Goal: Find contact information: Find contact information

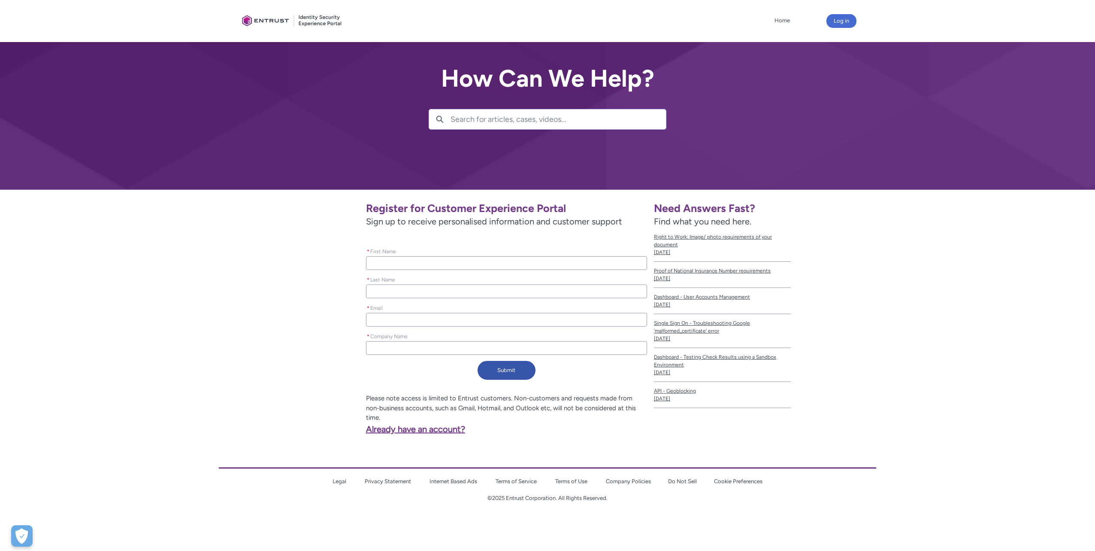
click at [437, 424] on link "Already have an account?" at bounding box center [355, 429] width 220 height 10
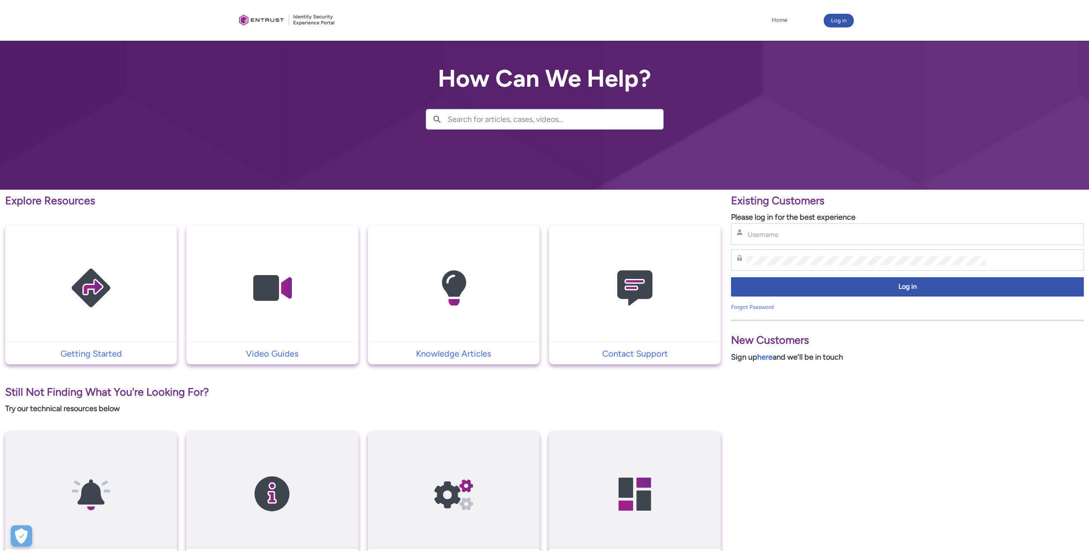
scroll to position [96, 0]
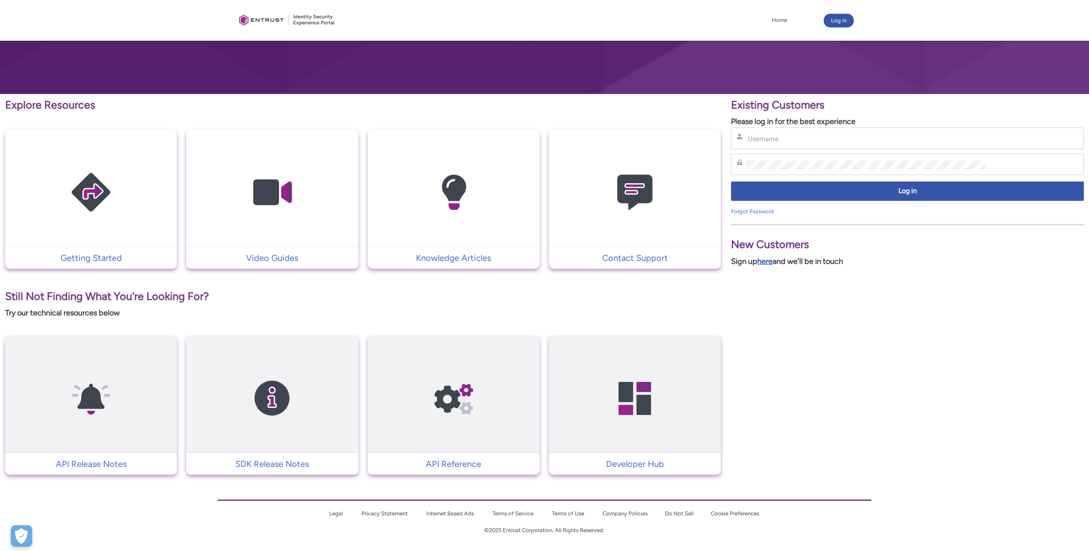
click at [769, 261] on link "here" at bounding box center [764, 261] width 15 height 9
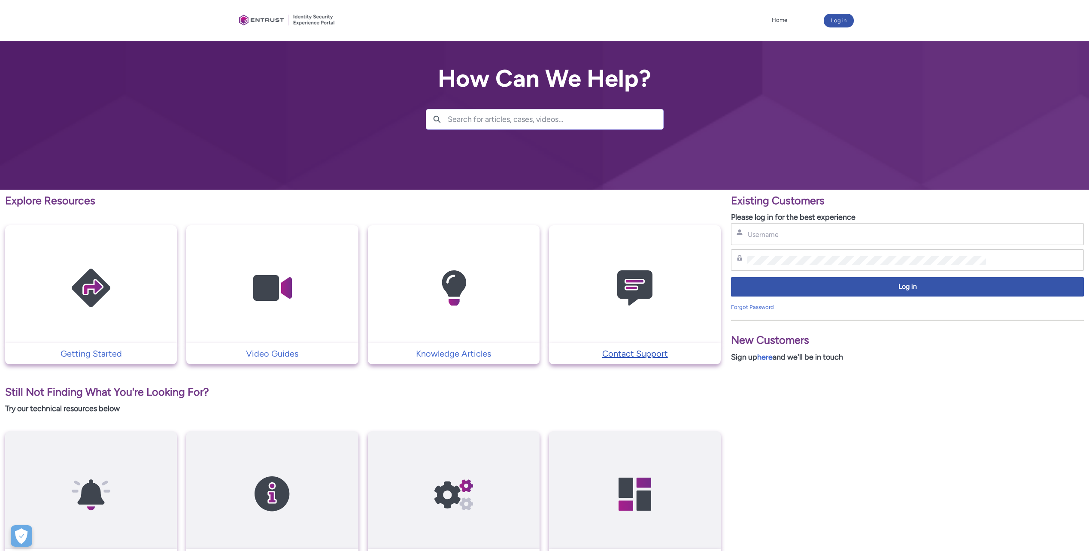
click at [656, 358] on p "Contact Support" at bounding box center [634, 353] width 163 height 13
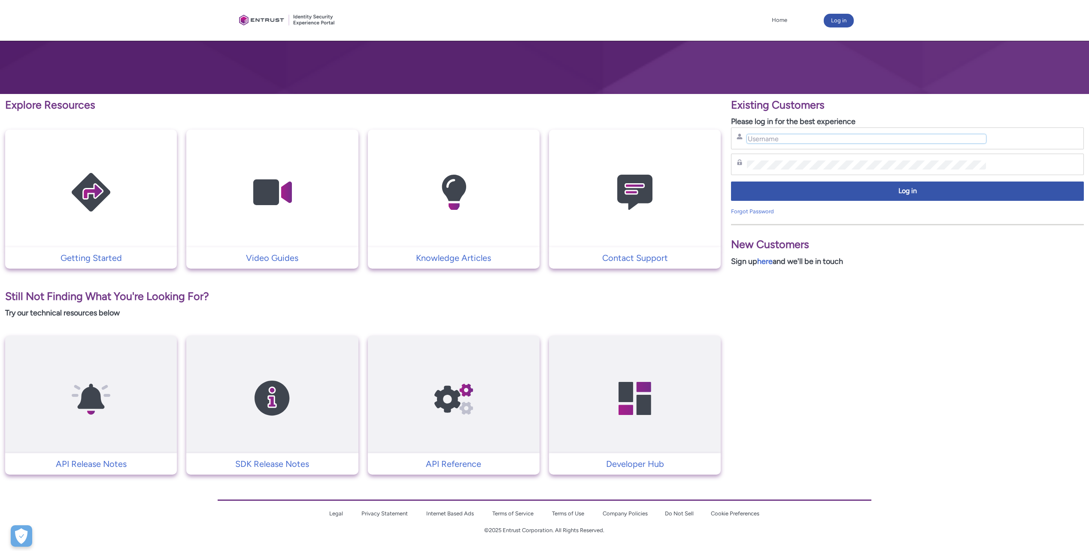
click at [819, 141] on input "Username" at bounding box center [866, 138] width 239 height 9
